Goal: Download file/media

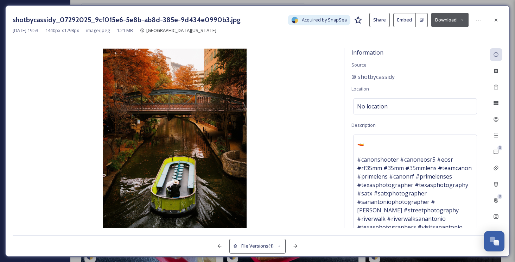
scroll to position [21090, 0]
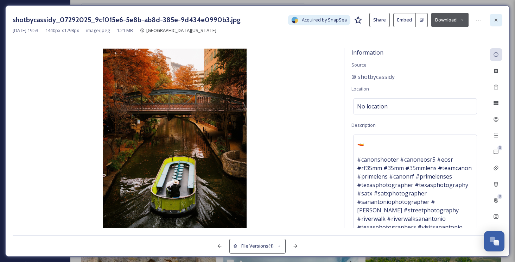
click at [495, 22] on icon at bounding box center [496, 20] width 6 height 6
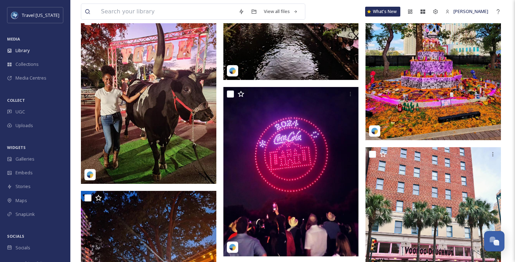
scroll to position [23395, 0]
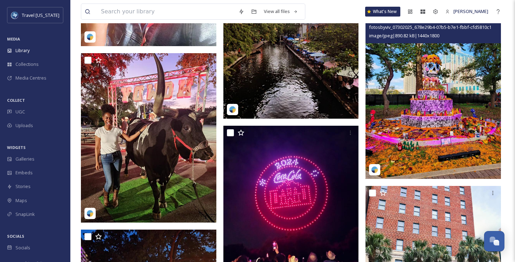
click at [398, 81] on img at bounding box center [433, 94] width 135 height 169
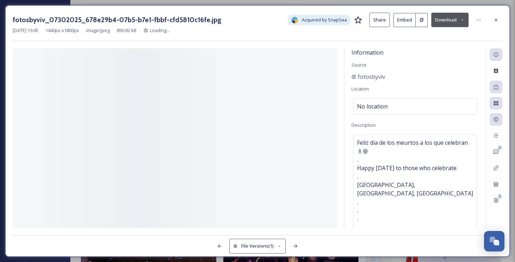
click at [398, 81] on div "Information Source fotosbyviv Location No location Description Feliz dia de los…" at bounding box center [415, 138] width 141 height 180
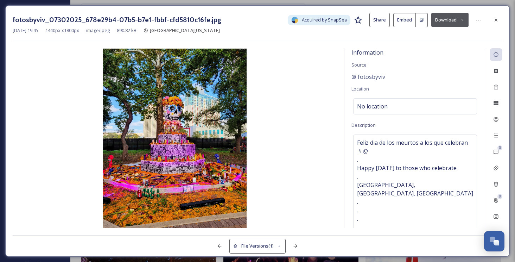
click at [442, 22] on button "Download" at bounding box center [449, 20] width 37 height 14
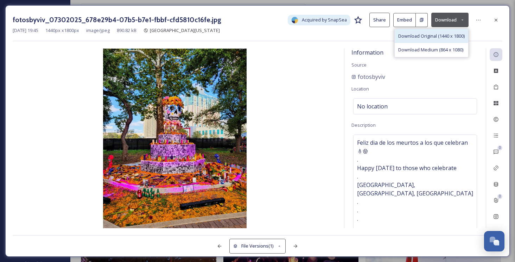
click at [425, 37] on span "Download Original (1440 x 1800)" at bounding box center [431, 36] width 67 height 7
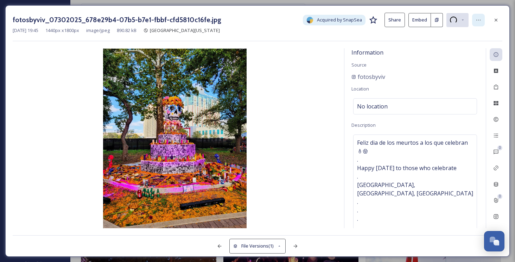
click at [474, 18] on div at bounding box center [478, 20] width 13 height 13
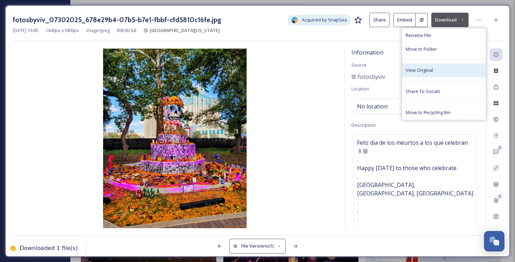
click at [429, 67] on span "View Original" at bounding box center [419, 70] width 27 height 7
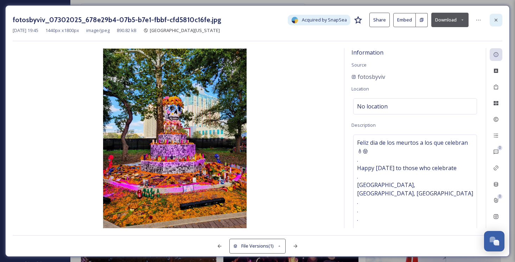
drag, startPoint x: 487, startPoint y: 15, endPoint x: 492, endPoint y: 17, distance: 5.2
click at [488, 16] on div "fotosbyviv_07302025_678e29b4-07b5-b7e1-fbbf-cfd5810c16fe.jpg Acquired by SnapSe…" at bounding box center [258, 20] width 490 height 14
drag, startPoint x: 492, startPoint y: 17, endPoint x: 485, endPoint y: 19, distance: 7.7
click at [492, 17] on div at bounding box center [496, 20] width 13 height 13
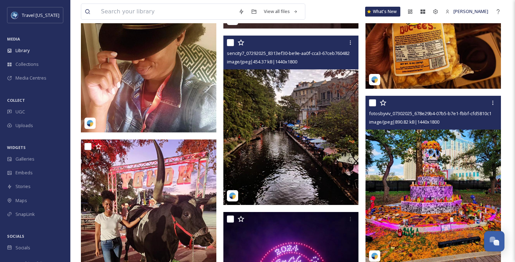
scroll to position [23305, 0]
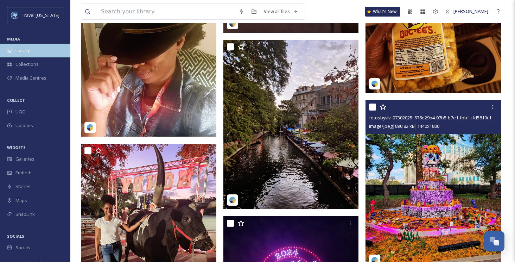
click at [7, 46] on div "Library" at bounding box center [35, 51] width 70 height 14
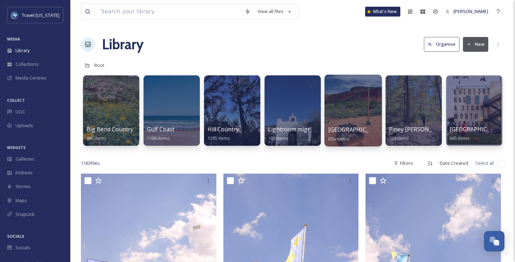
click at [332, 103] on div at bounding box center [352, 111] width 57 height 72
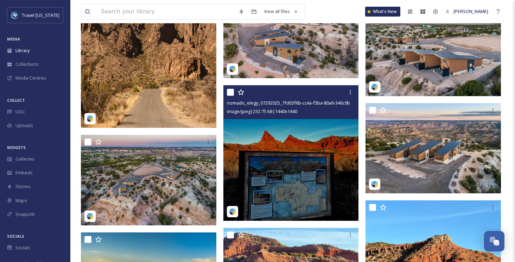
scroll to position [4810, 0]
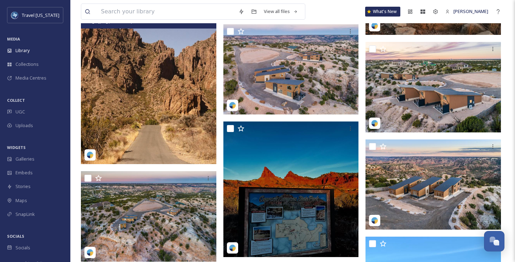
click at [135, 81] on img at bounding box center [148, 79] width 135 height 169
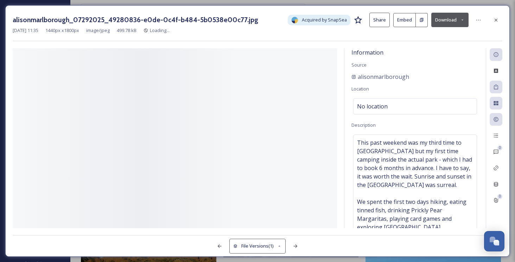
scroll to position [4633, 0]
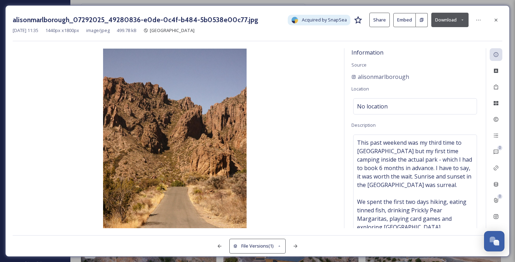
drag, startPoint x: 501, startPoint y: 20, endPoint x: 465, endPoint y: 74, distance: 64.5
click at [501, 20] on div at bounding box center [496, 20] width 13 height 13
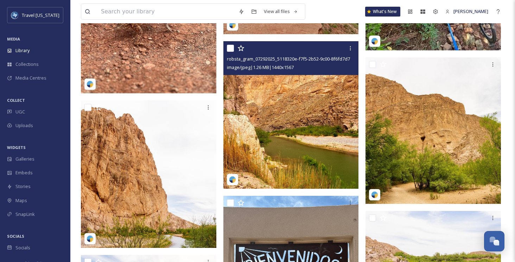
scroll to position [14177, 0]
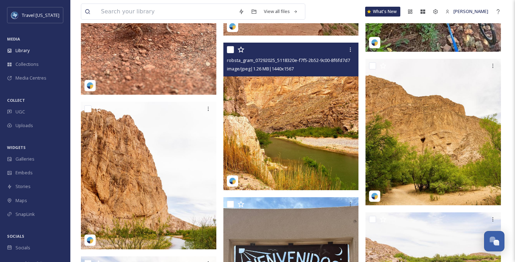
click at [274, 101] on img at bounding box center [290, 116] width 135 height 147
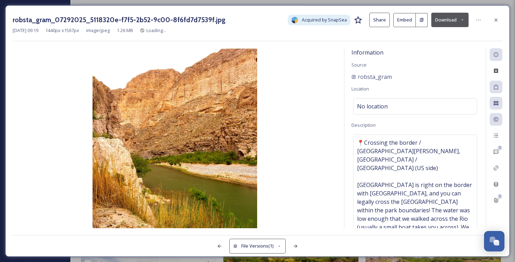
drag, startPoint x: 494, startPoint y: 20, endPoint x: 438, endPoint y: 70, distance: 75.1
click at [494, 20] on icon at bounding box center [496, 20] width 6 height 6
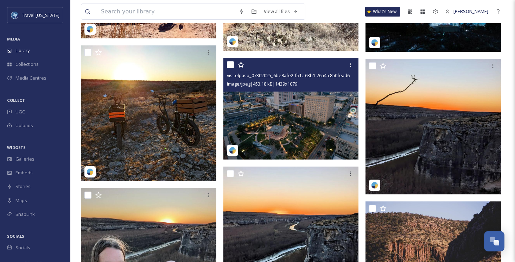
scroll to position [17330, 0]
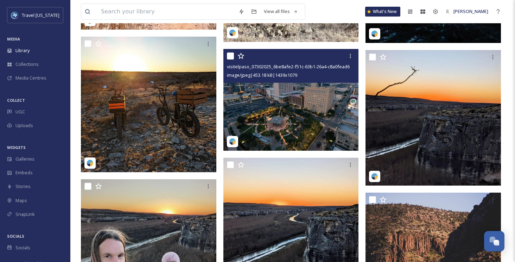
click at [276, 120] on img at bounding box center [290, 100] width 135 height 102
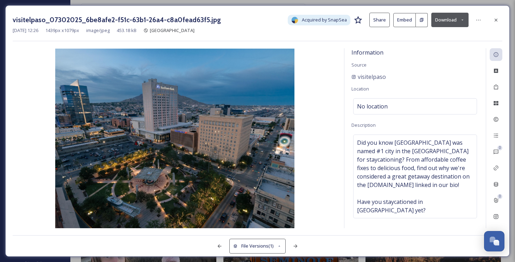
drag, startPoint x: 499, startPoint y: 20, endPoint x: 489, endPoint y: 26, distance: 11.5
click at [499, 20] on div at bounding box center [496, 20] width 13 height 13
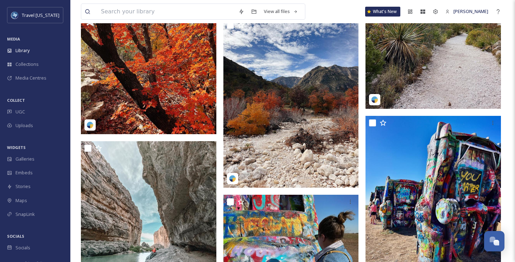
scroll to position [19726, 0]
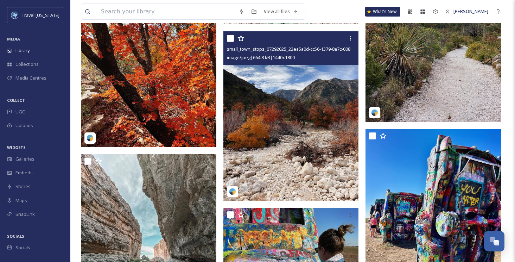
click at [294, 123] on img at bounding box center [290, 115] width 135 height 169
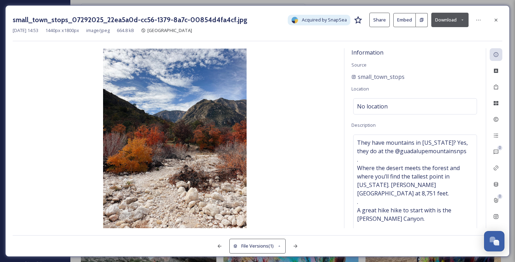
click at [498, 19] on icon at bounding box center [496, 20] width 6 height 6
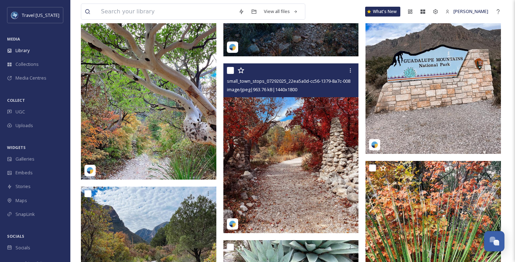
scroll to position [19316, 0]
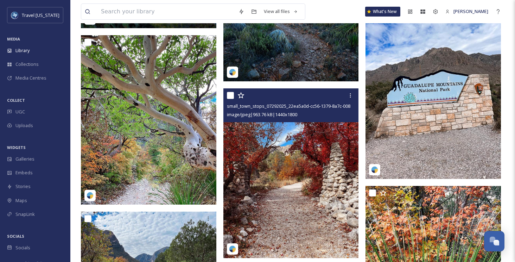
click at [325, 155] on img at bounding box center [290, 172] width 135 height 169
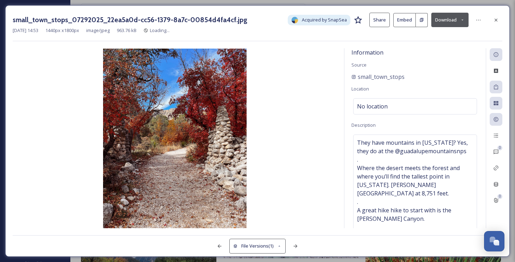
click at [453, 20] on button "Download" at bounding box center [449, 20] width 37 height 14
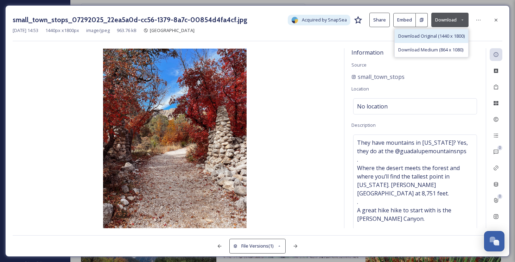
click at [426, 35] on span "Download Original (1440 x 1800)" at bounding box center [431, 36] width 67 height 7
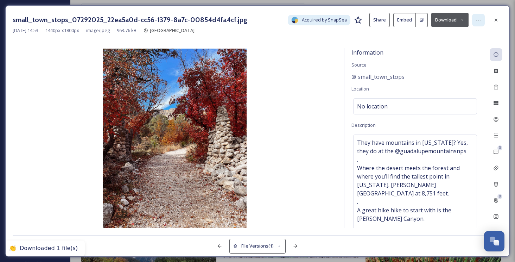
click at [480, 21] on icon at bounding box center [479, 20] width 6 height 6
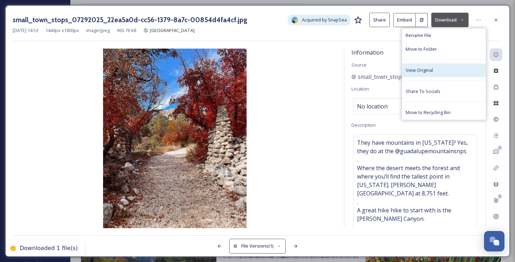
click at [430, 67] on span "View Original" at bounding box center [419, 70] width 27 height 7
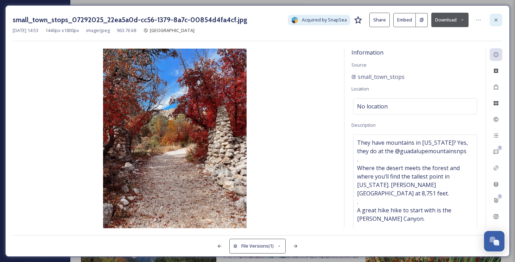
click at [494, 19] on icon at bounding box center [496, 20] width 6 height 6
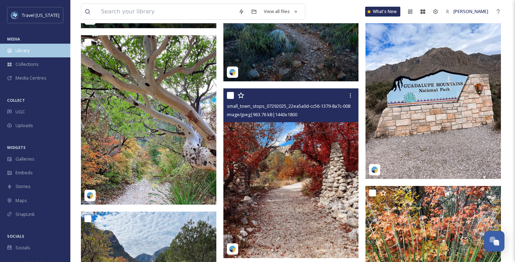
click at [14, 49] on div "Library" at bounding box center [35, 51] width 70 height 14
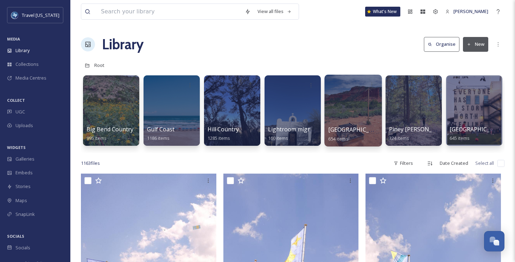
click at [372, 102] on div at bounding box center [352, 111] width 57 height 72
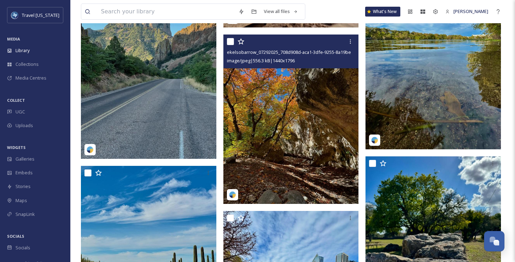
scroll to position [9182, 0]
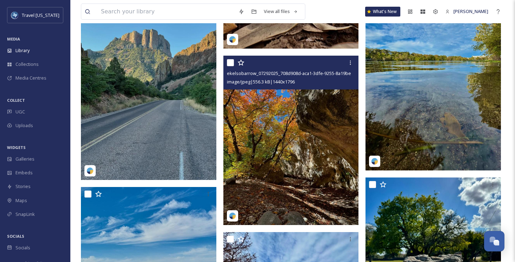
click at [291, 112] on img at bounding box center [290, 140] width 135 height 169
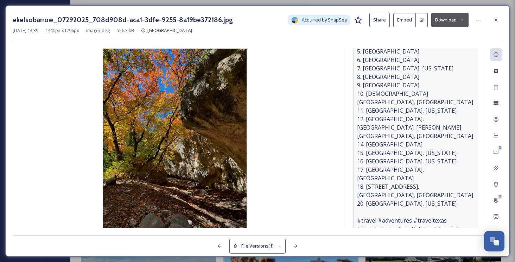
scroll to position [208, 0]
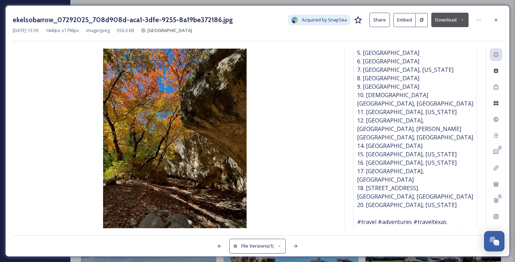
drag, startPoint x: 497, startPoint y: 19, endPoint x: 473, endPoint y: 36, distance: 28.8
click at [497, 20] on icon at bounding box center [496, 20] width 6 height 6
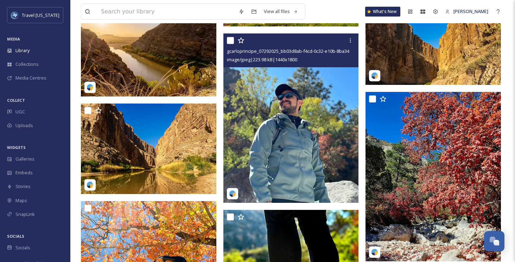
scroll to position [15755, 0]
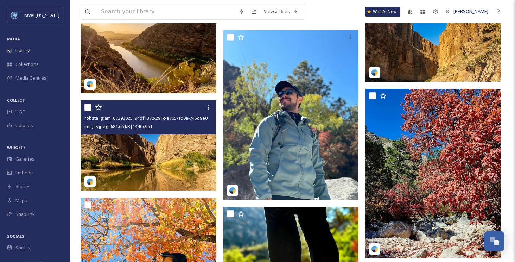
click at [179, 121] on span "robsta_gram_07292025_94df1370-291c-e765-1d0a-745d9e04c47c.jpg" at bounding box center [155, 117] width 142 height 7
click at [176, 139] on img at bounding box center [148, 145] width 135 height 90
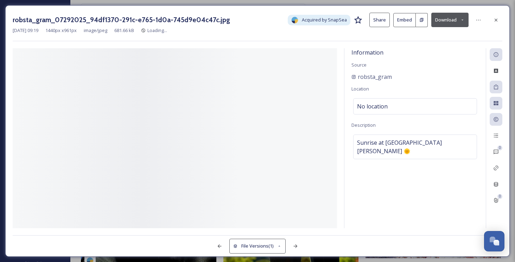
scroll to position [15755, 0]
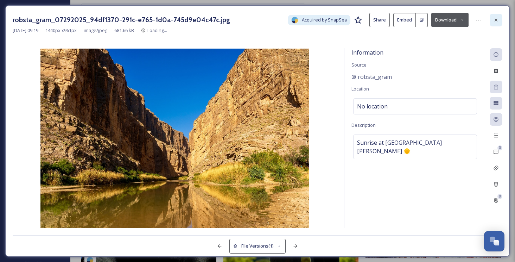
click at [495, 16] on div at bounding box center [496, 20] width 13 height 13
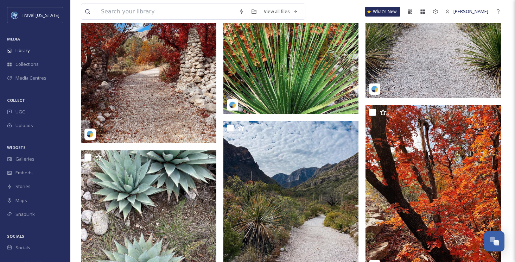
scroll to position [20410, 0]
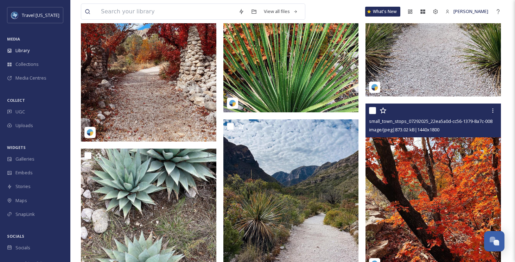
click at [420, 151] on img at bounding box center [433, 187] width 135 height 169
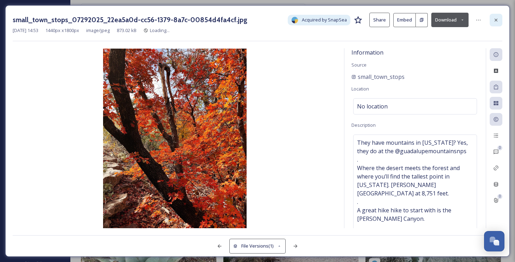
click at [493, 21] on div at bounding box center [496, 20] width 13 height 13
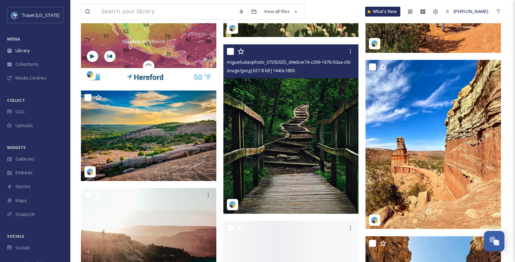
scroll to position [23497, 0]
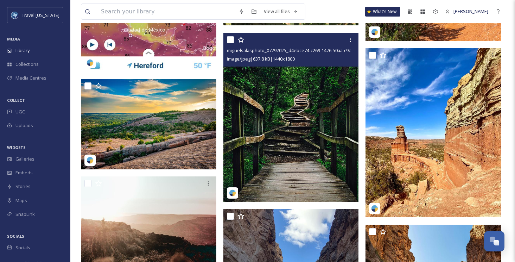
click at [273, 121] on img at bounding box center [290, 117] width 135 height 169
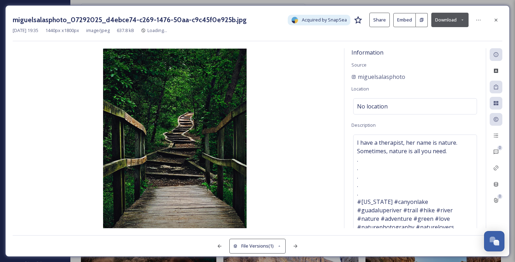
click at [487, 18] on div "miguelsalasphoto_07292025_d4ebce74-c269-1476-50aa-c9c45f0e925b.jpg Acquired by …" at bounding box center [258, 20] width 490 height 14
drag, startPoint x: 493, startPoint y: 19, endPoint x: 365, endPoint y: 92, distance: 147.5
click at [493, 19] on icon at bounding box center [496, 20] width 6 height 6
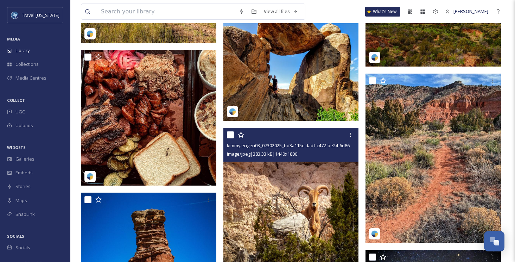
scroll to position [26024, 0]
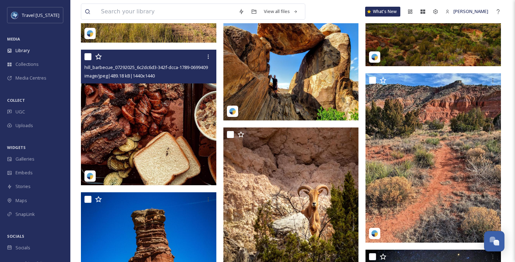
click at [170, 97] on img at bounding box center [148, 117] width 135 height 135
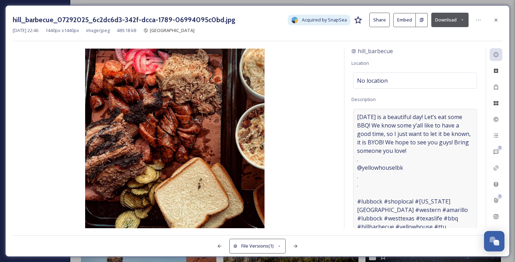
scroll to position [25, 0]
drag, startPoint x: 411, startPoint y: 165, endPoint x: 363, endPoint y: 168, distance: 48.3
click at [363, 168] on span "[DATE] is a beautiful day! Let’s eat some BBQ! We know some y’all like to have …" at bounding box center [415, 185] width 116 height 144
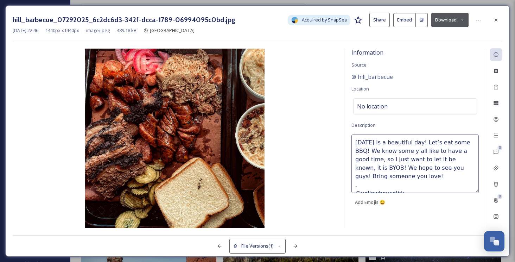
drag, startPoint x: 402, startPoint y: 182, endPoint x: 361, endPoint y: 182, distance: 40.5
click at [361, 182] on textarea "[DATE] is a beautiful day! Let’s eat some BBQ! We know some y’all like to have …" at bounding box center [415, 163] width 127 height 58
click at [417, 43] on div "hill_barbecue_07292025_6c2dc6d3-342f-dcca-1789-06994095c0bd.jpg Acquired by Sna…" at bounding box center [257, 130] width 505 height 251
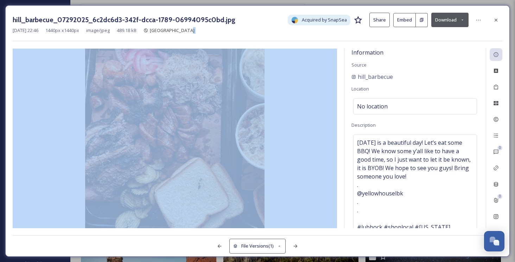
drag, startPoint x: 263, startPoint y: 102, endPoint x: 273, endPoint y: 101, distance: 10.2
click at [263, 102] on img at bounding box center [175, 138] width 324 height 179
click at [312, 101] on img at bounding box center [175, 138] width 324 height 179
click at [283, 42] on div "hill_barbecue_07292025_6c2dc6d3-342f-dcca-1789-06994095c0bd.jpg Acquired by Sna…" at bounding box center [257, 130] width 505 height 251
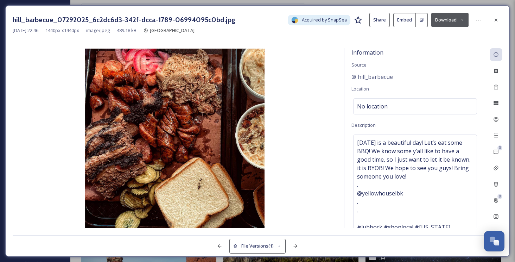
click at [274, 34] on div "hill_barbecue_07292025_6c2dc6d3-342f-dcca-1789-06994095c0bd.jpg Acquired by Sna…" at bounding box center [258, 27] width 490 height 29
click at [483, 15] on div at bounding box center [478, 20] width 13 height 13
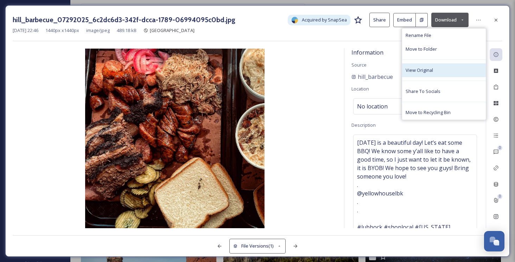
click at [424, 68] on span "View Original" at bounding box center [419, 70] width 27 height 7
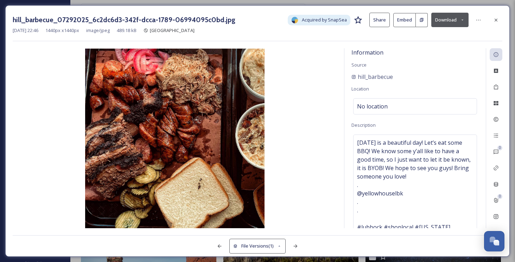
drag, startPoint x: 499, startPoint y: 22, endPoint x: 448, endPoint y: 42, distance: 55.2
click at [499, 22] on div at bounding box center [496, 20] width 13 height 13
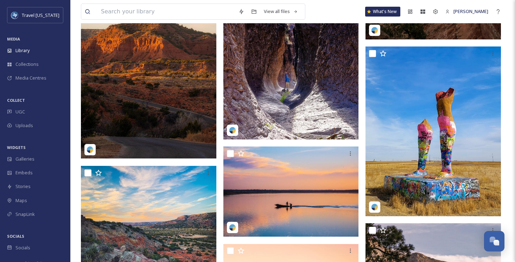
click at [141, 67] on img at bounding box center [148, 73] width 135 height 169
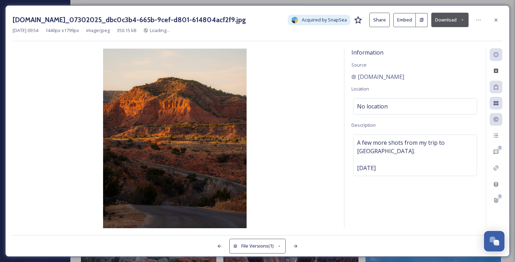
click at [493, 18] on div at bounding box center [496, 20] width 13 height 13
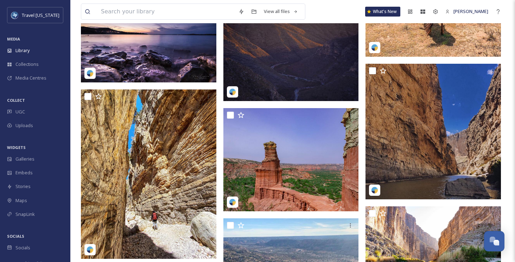
scroll to position [28277, 0]
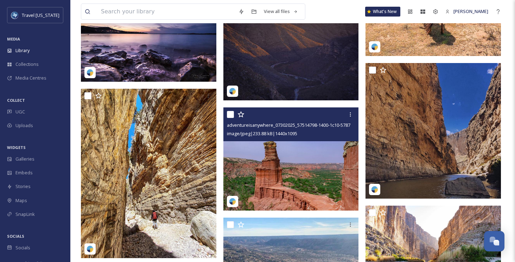
click at [302, 146] on img at bounding box center [290, 158] width 135 height 103
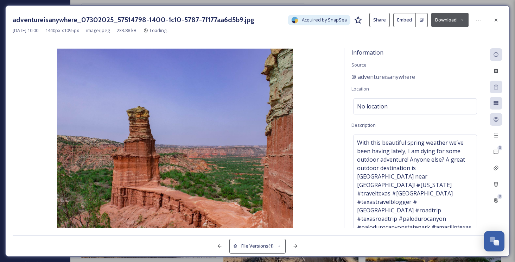
drag, startPoint x: 495, startPoint y: 21, endPoint x: 405, endPoint y: 44, distance: 92.8
click at [495, 21] on icon at bounding box center [496, 20] width 6 height 6
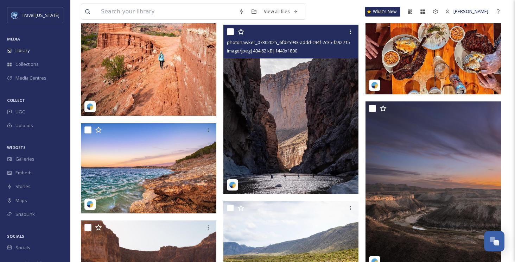
scroll to position [26448, 0]
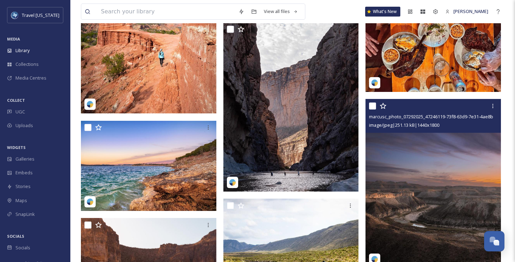
click at [454, 157] on img at bounding box center [433, 183] width 135 height 169
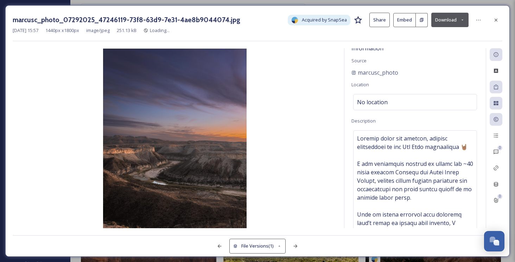
scroll to position [3, 0]
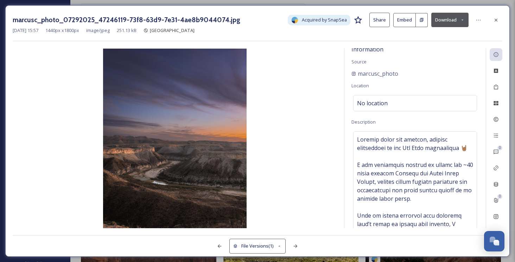
drag, startPoint x: 494, startPoint y: 14, endPoint x: 394, endPoint y: 79, distance: 119.9
click at [494, 14] on div at bounding box center [496, 20] width 13 height 13
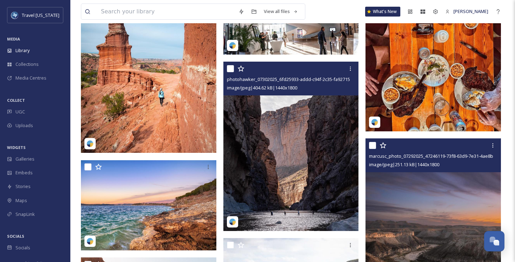
scroll to position [26409, 0]
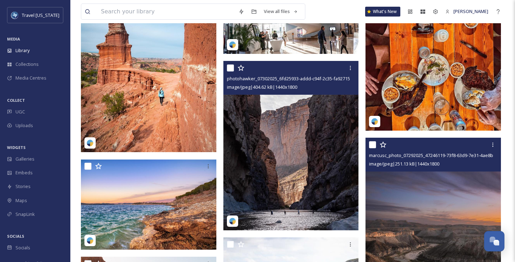
click at [295, 121] on img at bounding box center [290, 145] width 135 height 169
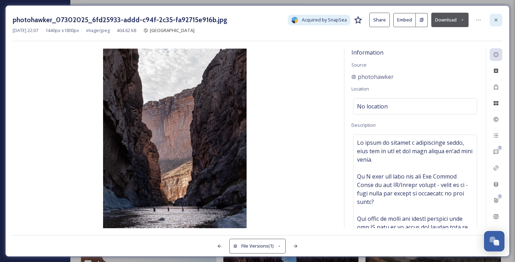
click at [493, 20] on icon at bounding box center [496, 20] width 6 height 6
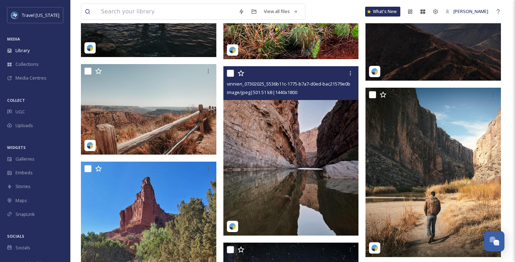
scroll to position [25463, 0]
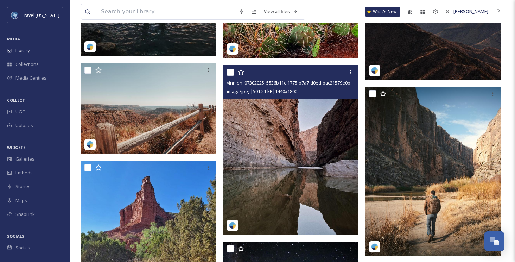
click at [297, 113] on img at bounding box center [290, 149] width 135 height 169
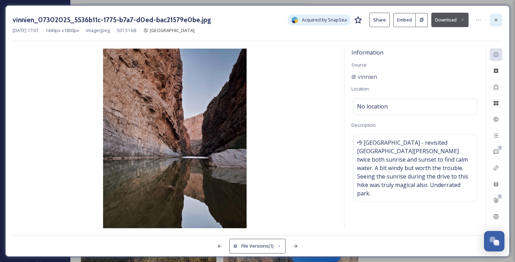
click at [494, 18] on icon at bounding box center [496, 20] width 6 height 6
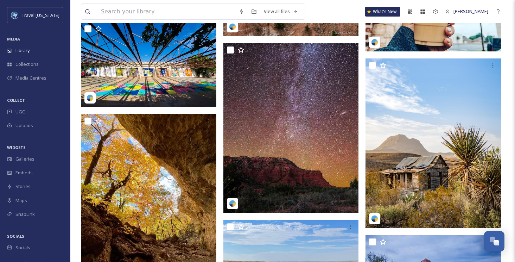
scroll to position [24640, 0]
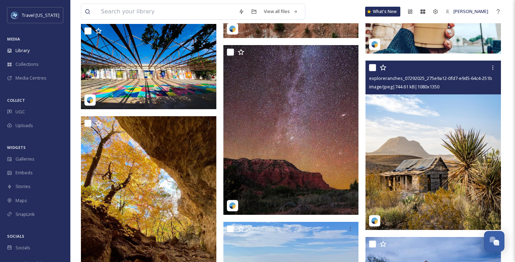
click at [428, 140] on img at bounding box center [433, 145] width 135 height 169
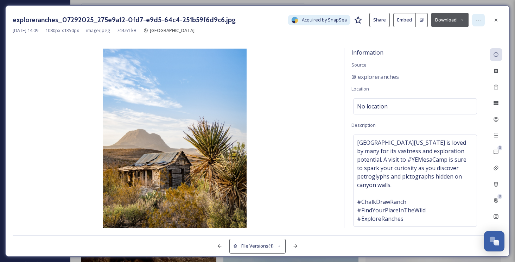
click at [474, 19] on div at bounding box center [478, 20] width 13 height 13
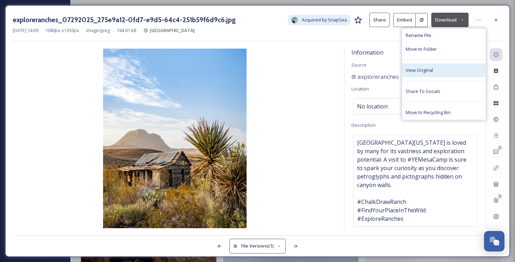
click at [440, 72] on div "View Original" at bounding box center [444, 70] width 84 height 14
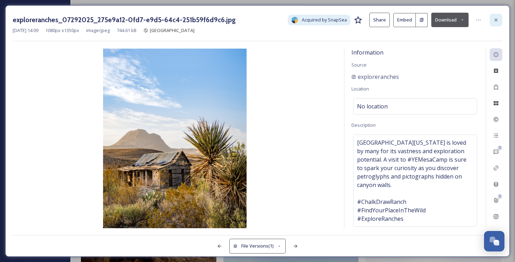
click at [493, 19] on div at bounding box center [496, 20] width 13 height 13
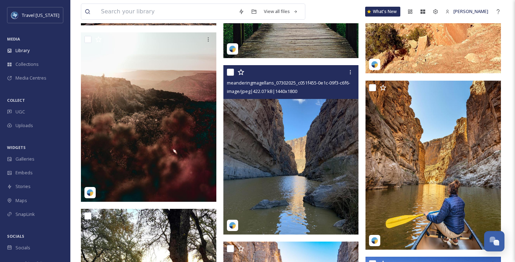
scroll to position [23640, 0]
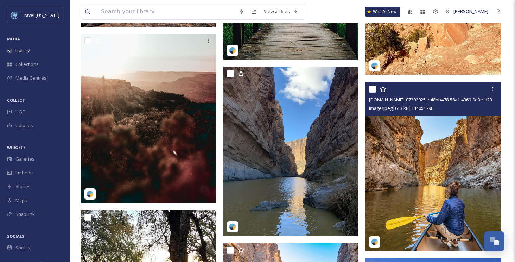
click at [450, 155] on img at bounding box center [433, 166] width 135 height 169
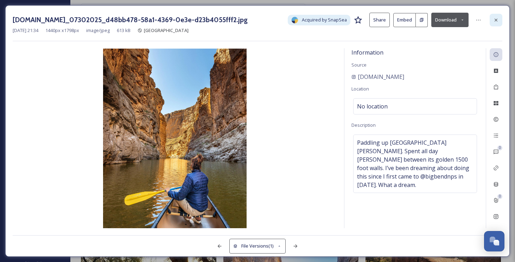
click at [492, 21] on div at bounding box center [496, 20] width 13 height 13
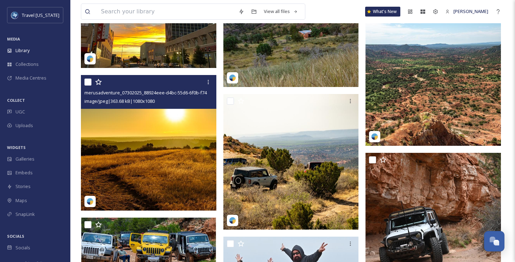
scroll to position [22182, 0]
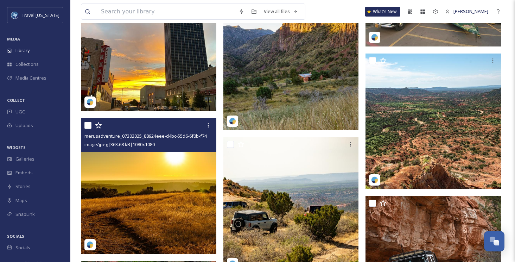
click at [182, 176] on img at bounding box center [148, 185] width 135 height 135
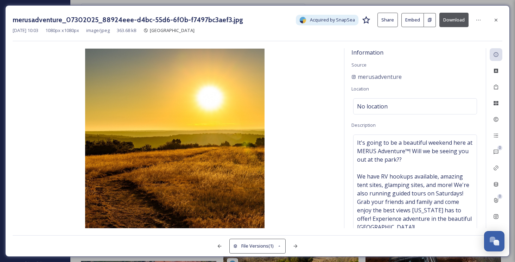
drag, startPoint x: 495, startPoint y: 20, endPoint x: 428, endPoint y: 64, distance: 80.1
click at [495, 20] on icon at bounding box center [496, 20] width 6 height 6
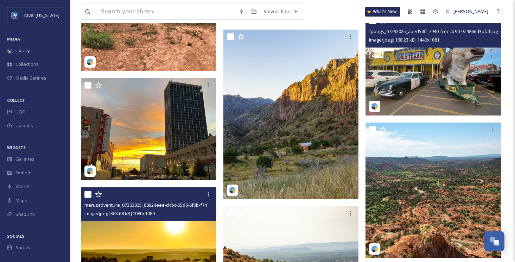
scroll to position [22098, 0]
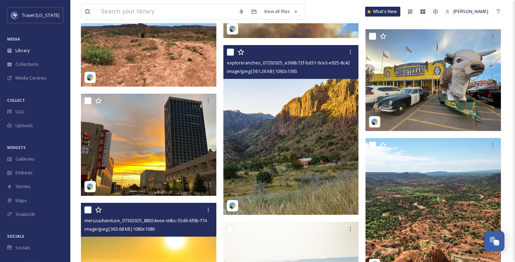
click at [303, 94] on img at bounding box center [290, 129] width 135 height 169
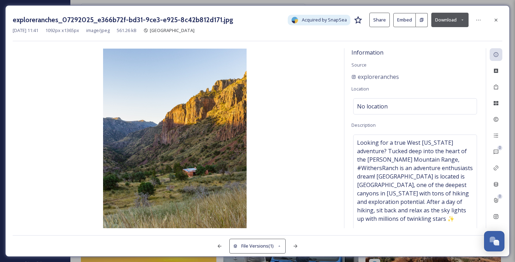
drag, startPoint x: 500, startPoint y: 17, endPoint x: 435, endPoint y: 38, distance: 68.7
click at [500, 17] on div at bounding box center [496, 20] width 13 height 13
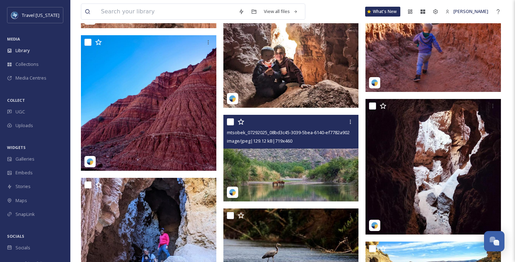
scroll to position [21370, 0]
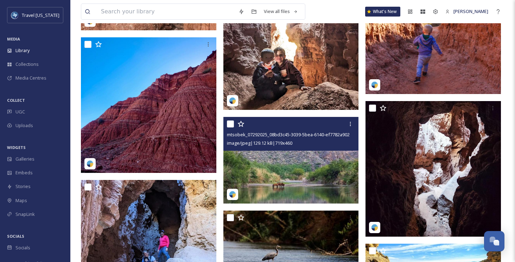
click at [245, 140] on span "image/jpeg | 129.12 kB | 719 x 460" at bounding box center [259, 143] width 65 height 6
click at [263, 170] on img at bounding box center [290, 160] width 135 height 87
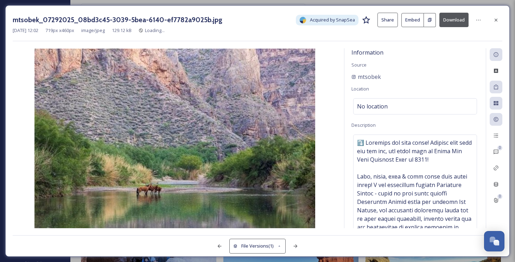
click at [496, 26] on div "mtsobek_07292025_08bd3c45-3039-5bea-6140-ef7782a9025b.jpg Acquired by SnapSea S…" at bounding box center [258, 20] width 490 height 14
drag, startPoint x: 496, startPoint y: 23, endPoint x: 448, endPoint y: 68, distance: 65.7
click at [496, 23] on div at bounding box center [496, 20] width 13 height 13
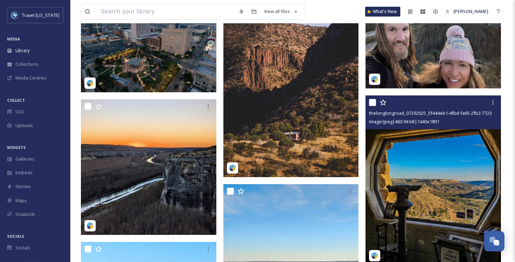
scroll to position [18370, 0]
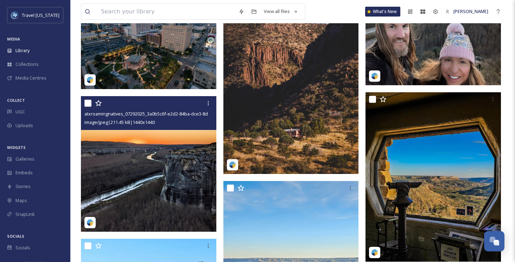
click at [173, 147] on img at bounding box center [148, 163] width 135 height 135
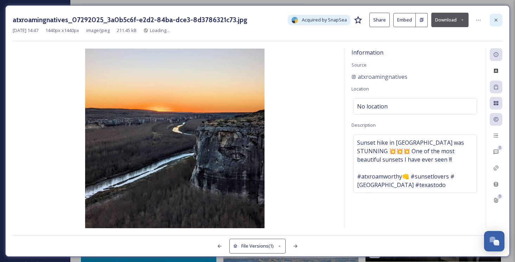
click at [498, 19] on icon at bounding box center [496, 20] width 6 height 6
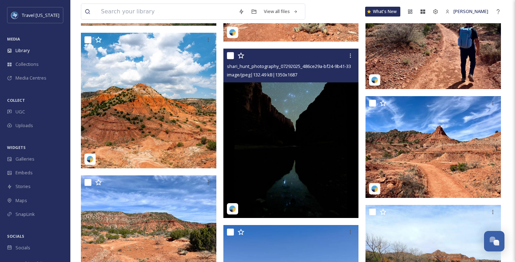
scroll to position [17154, 0]
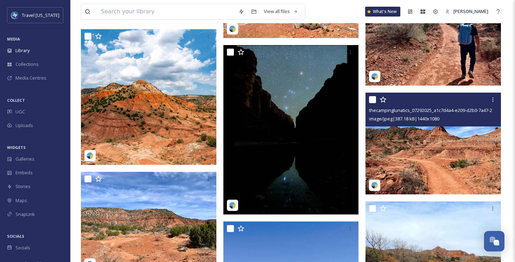
click at [428, 134] on img at bounding box center [433, 144] width 135 height 102
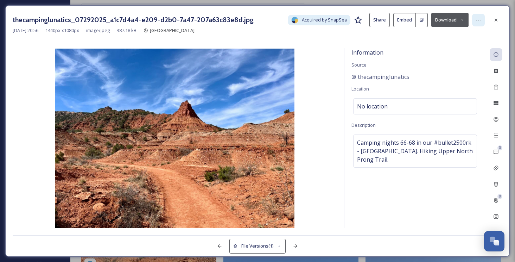
click at [476, 19] on icon at bounding box center [479, 20] width 6 height 6
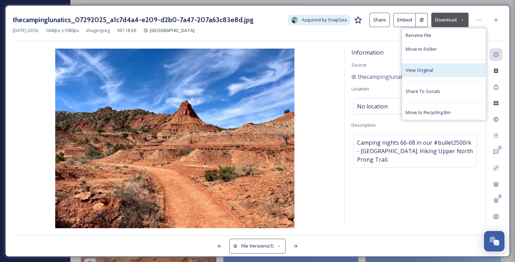
click at [443, 75] on div "View Original" at bounding box center [444, 70] width 84 height 14
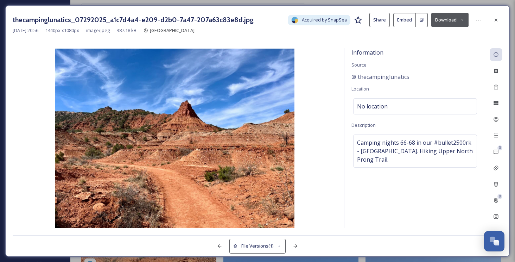
click at [444, 19] on button "Download" at bounding box center [449, 20] width 37 height 14
click at [430, 36] on span "Download Original (1440 x 1080)" at bounding box center [431, 36] width 67 height 7
